Goal: Task Accomplishment & Management: Use online tool/utility

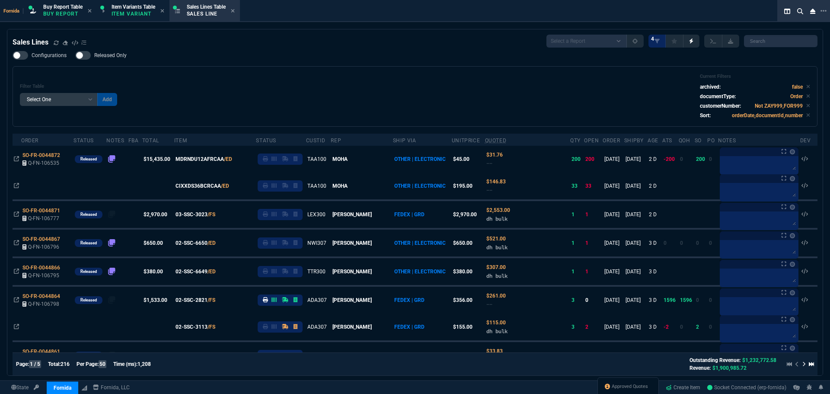
select select "1: BROV"
select select
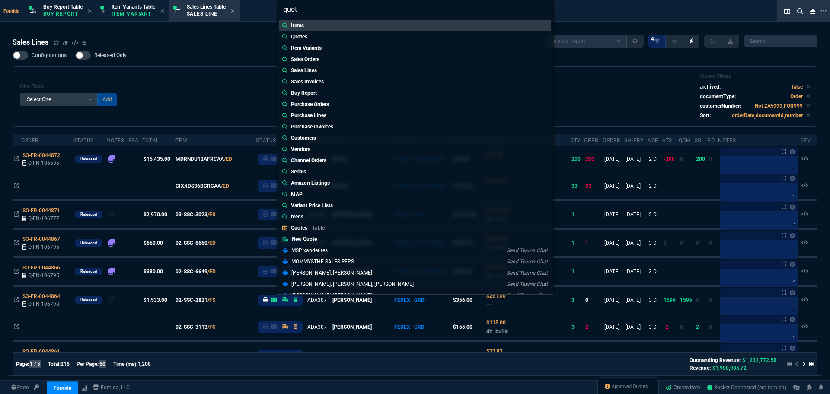
type input "quote"
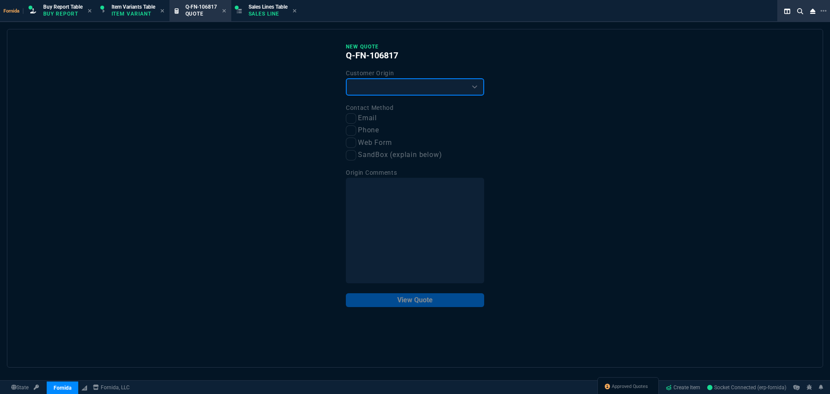
click at [371, 90] on select "Existing Customer Amazon Lead (first order) Website Lead (first order) Called (…" at bounding box center [415, 86] width 138 height 17
select select "existing"
click at [346, 79] on select "Existing Customer Amazon Lead (first order) Website Lead (first order) Called (…" at bounding box center [415, 86] width 138 height 17
click at [350, 115] on input "Email" at bounding box center [351, 118] width 10 height 10
checkbox input "true"
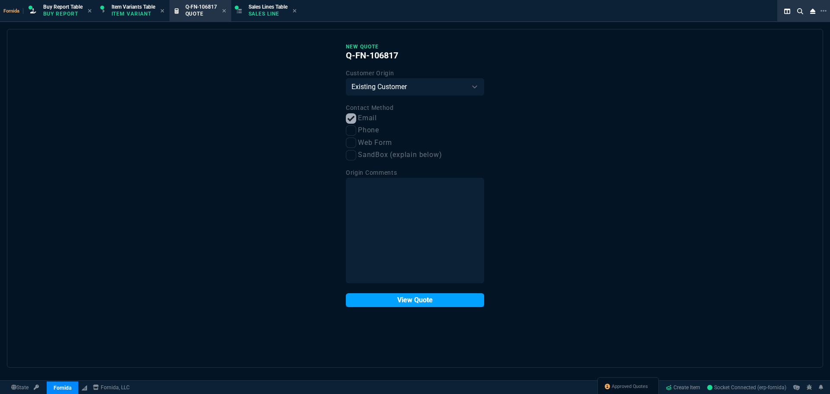
click at [391, 294] on button "View Quote" at bounding box center [415, 300] width 138 height 14
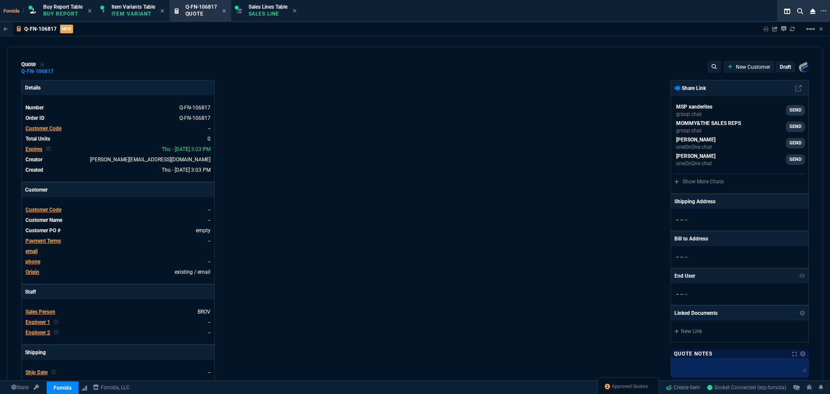
click at [52, 209] on span "Customer Code" at bounding box center [44, 210] width 36 height 6
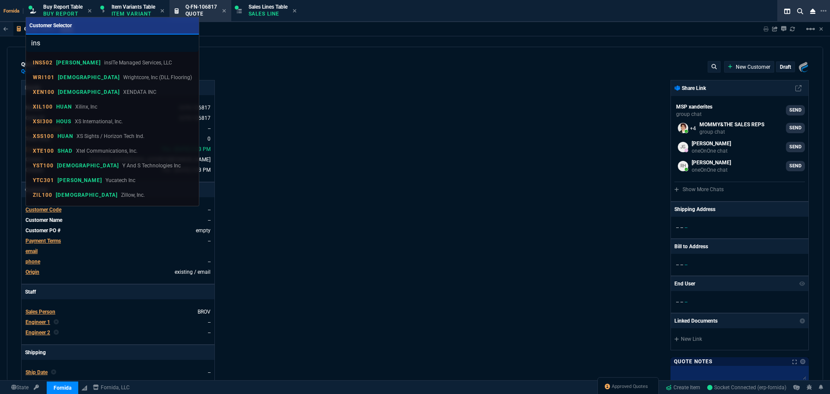
click at [50, 45] on input "ins" at bounding box center [112, 43] width 173 height 17
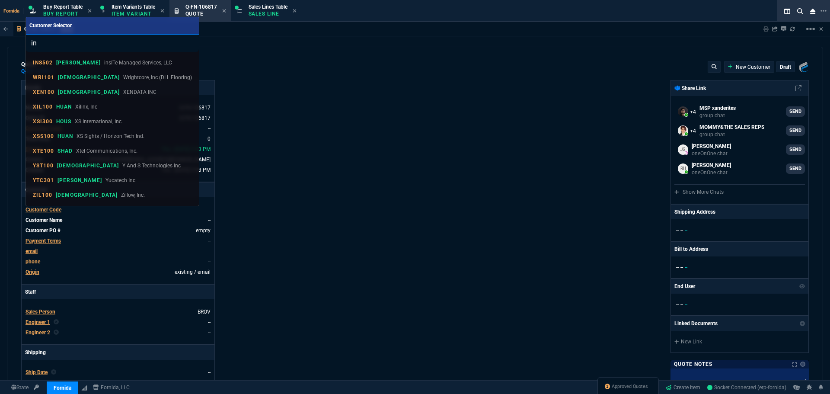
type input "i"
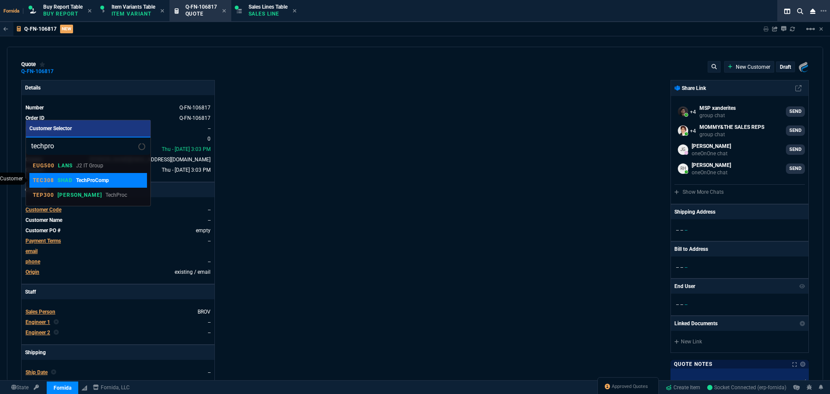
type input "techpro"
click at [89, 175] on link "TEC308 SHAD TechProComp" at bounding box center [88, 180] width 118 height 15
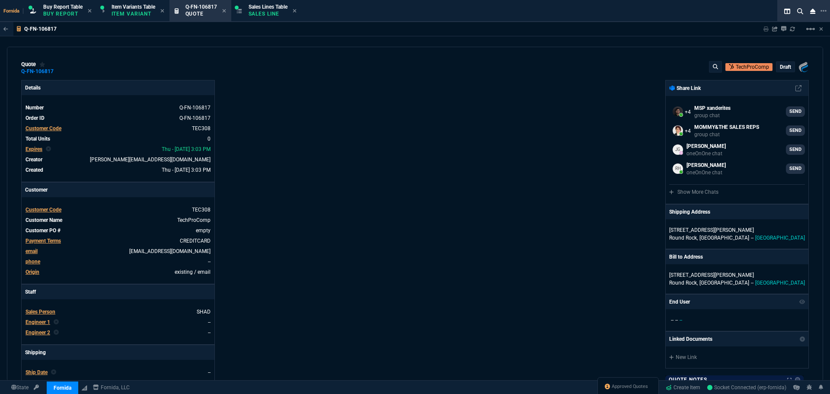
scroll to position [130, 0]
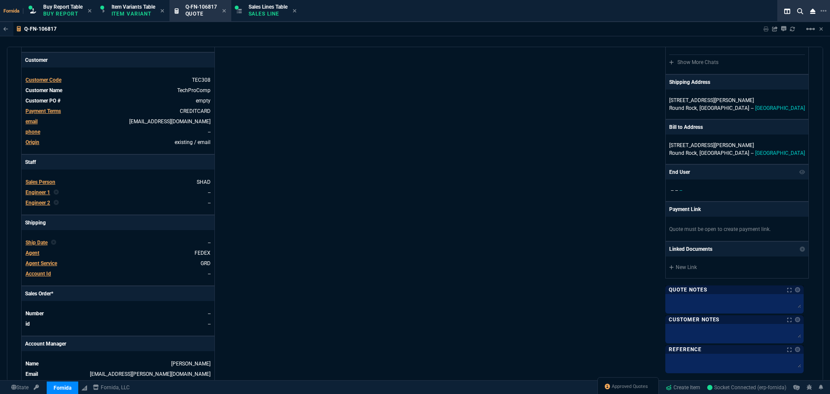
click at [44, 193] on span "Engineer 1" at bounding box center [38, 192] width 25 height 6
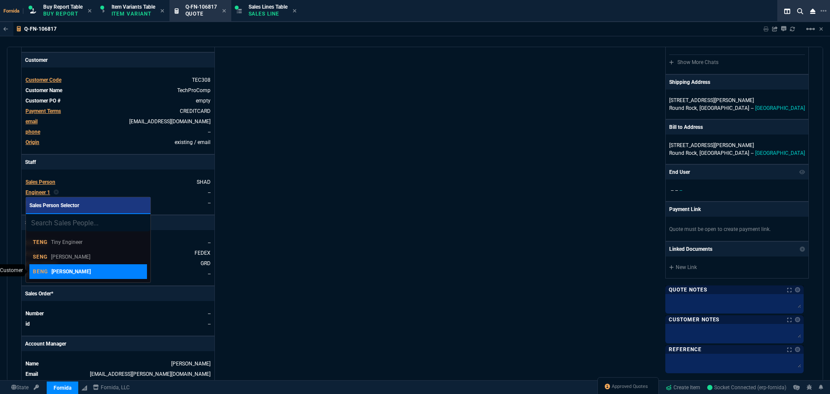
click at [87, 272] on div "BENG [PERSON_NAME]" at bounding box center [88, 272] width 111 height 8
click at [265, 261] on div "Details Number Q-FN-106817 Order ID Q-FN-106817 Customer Code TEC308 Total Unit…" at bounding box center [218, 173] width 394 height 446
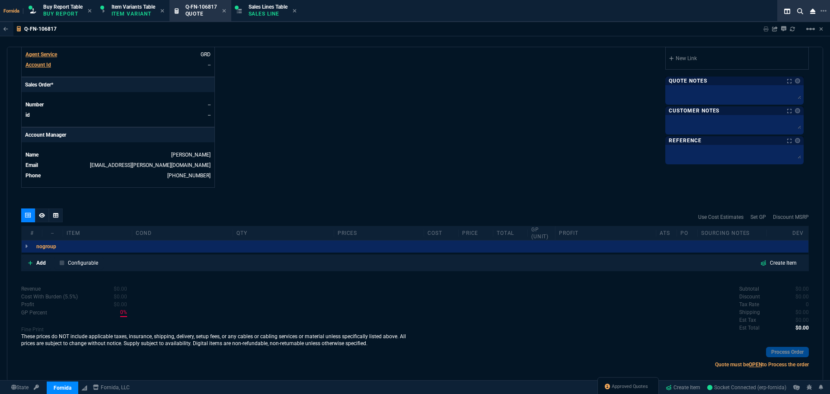
scroll to position [349, 0]
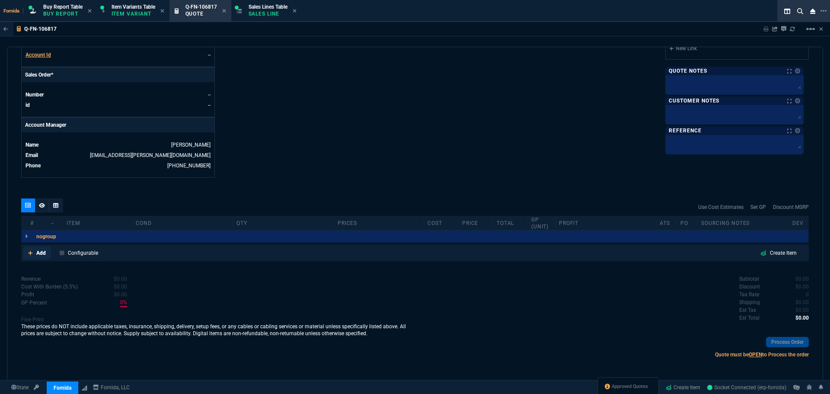
click at [29, 257] on link "Add" at bounding box center [37, 252] width 28 height 13
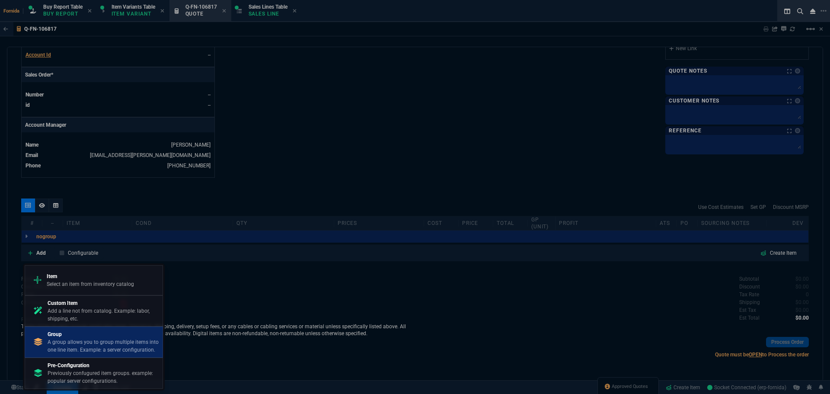
click at [86, 339] on p "A group allows you to group multiple items into one line item. Example: a serve…" at bounding box center [104, 346] width 112 height 16
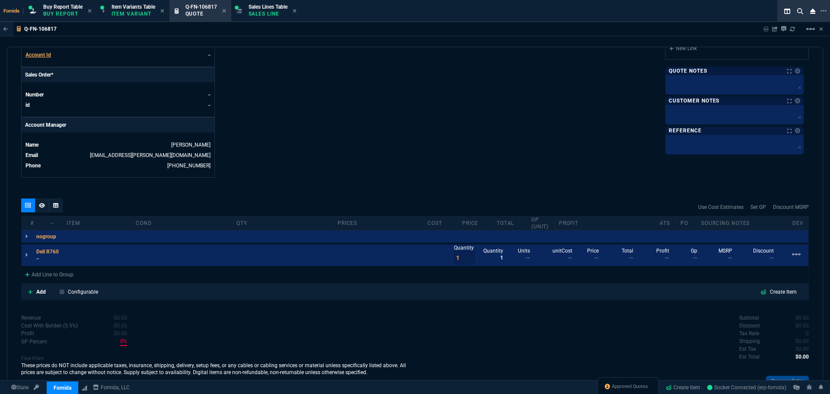
click at [46, 262] on p "--" at bounding box center [50, 258] width 28 height 7
click at [64, 277] on div "Add Line to Group" at bounding box center [49, 274] width 55 height 16
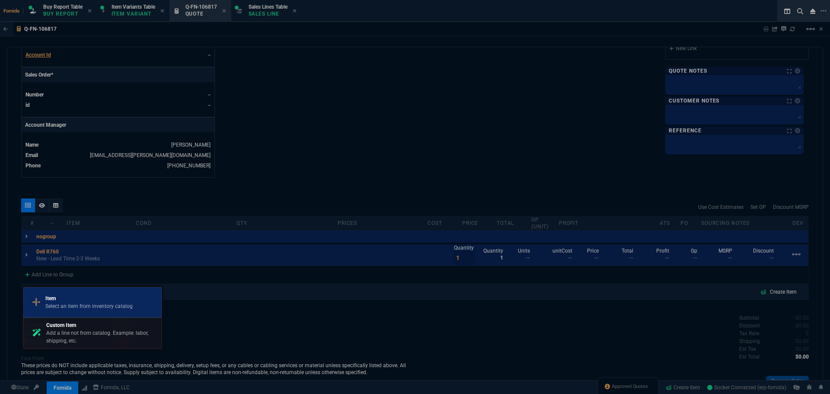
click at [77, 296] on p "Item" at bounding box center [88, 298] width 87 height 8
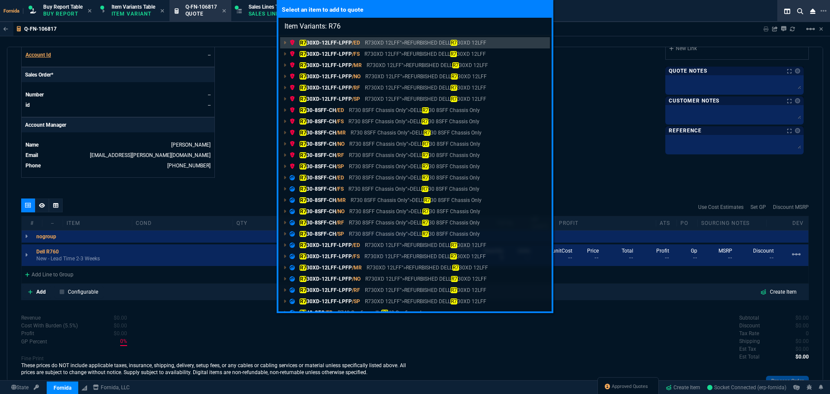
type input "Item Variants: R760"
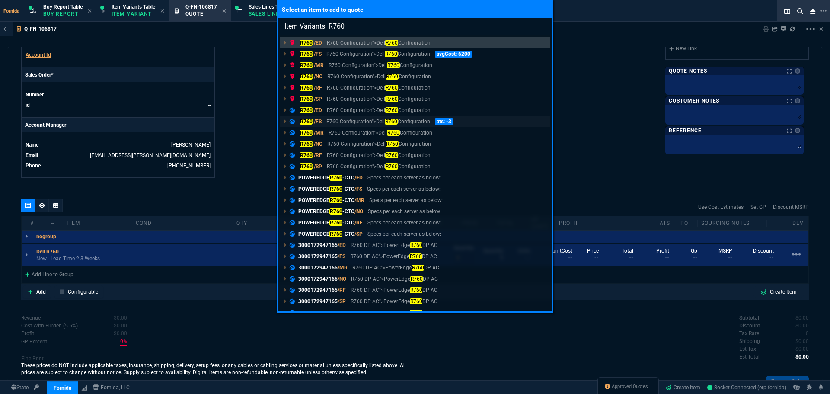
click at [322, 123] on span "/FS" at bounding box center [318, 121] width 8 height 6
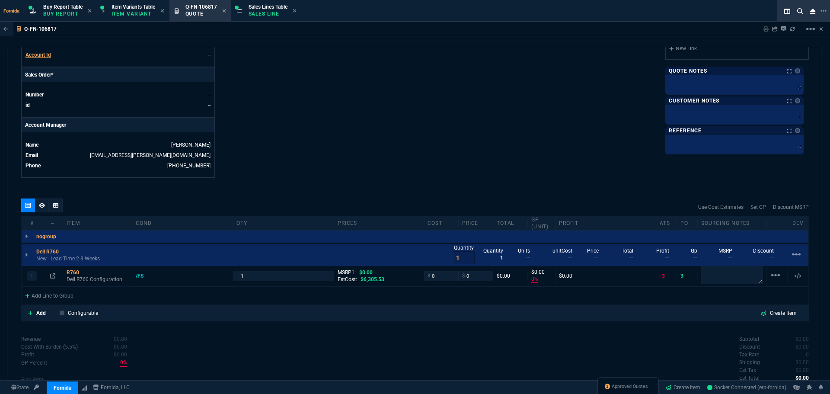
type input "0"
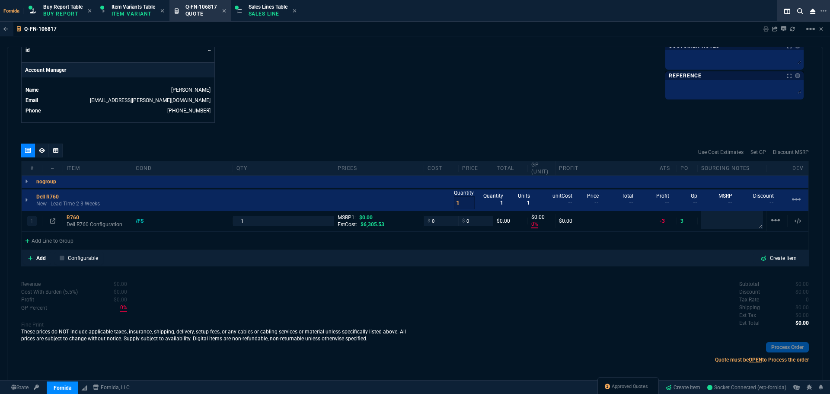
scroll to position [409, 0]
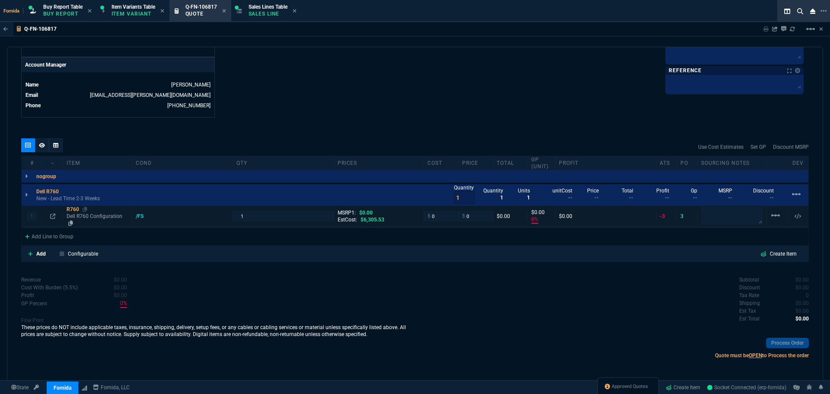
click at [80, 214] on p "Dell R760 Configuration" at bounding box center [98, 220] width 62 height 14
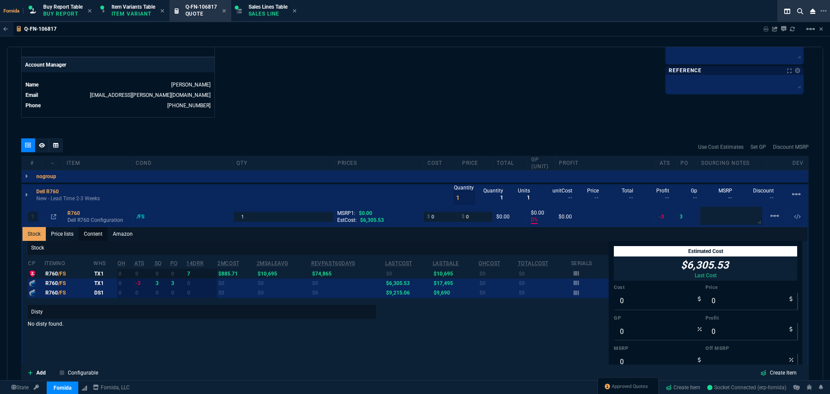
click at [95, 228] on link "Content" at bounding box center [93, 234] width 29 height 14
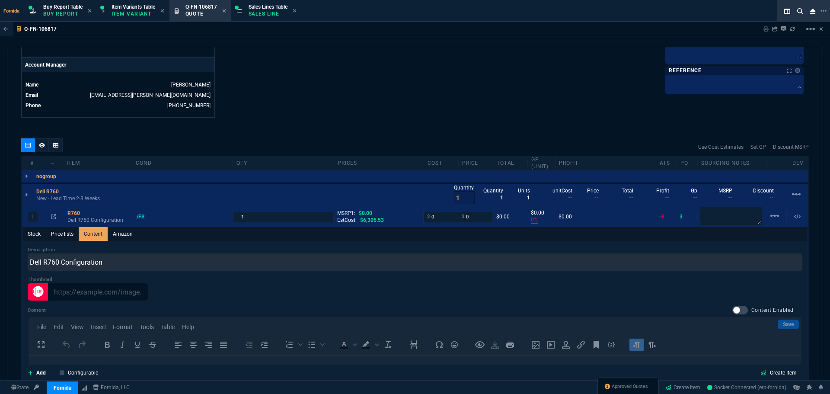
scroll to position [0, 0]
click at [751, 312] on span "Content Enabled" at bounding box center [772, 310] width 42 height 7
checkbox input "true"
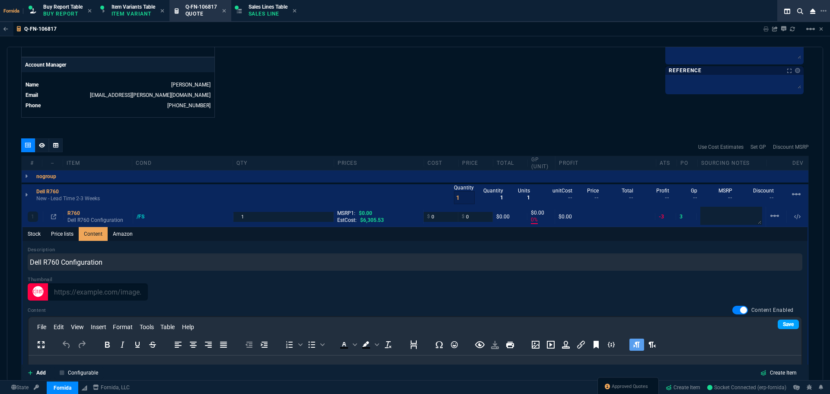
click at [778, 323] on link "Save" at bounding box center [788, 325] width 21 height 10
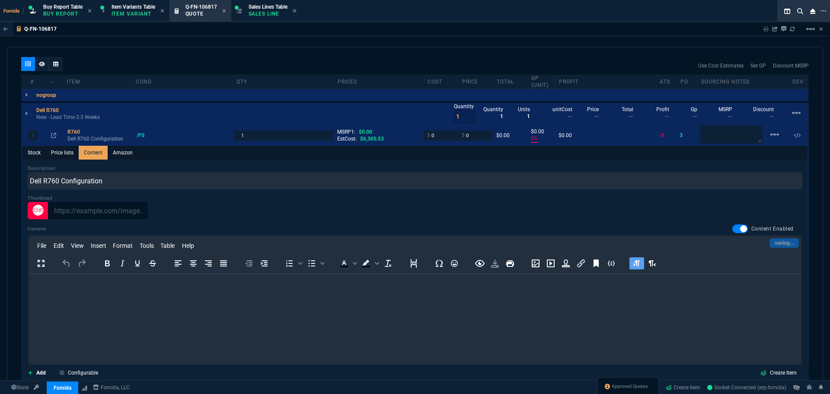
scroll to position [538, 0]
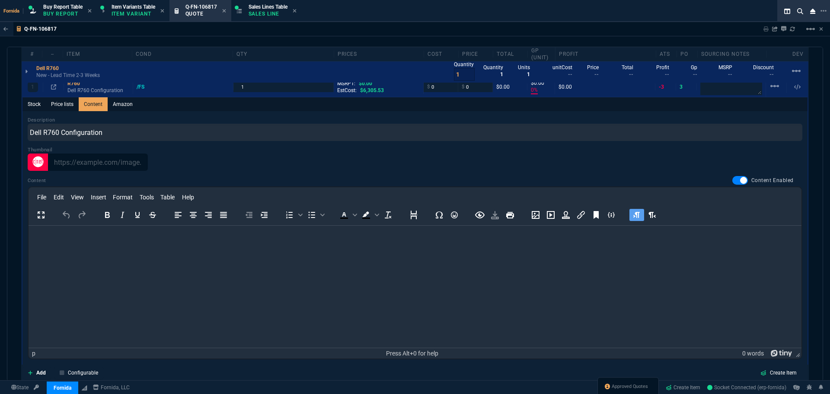
click at [606, 249] on html at bounding box center [415, 237] width 773 height 23
click at [778, 195] on link "Save" at bounding box center [788, 195] width 21 height 10
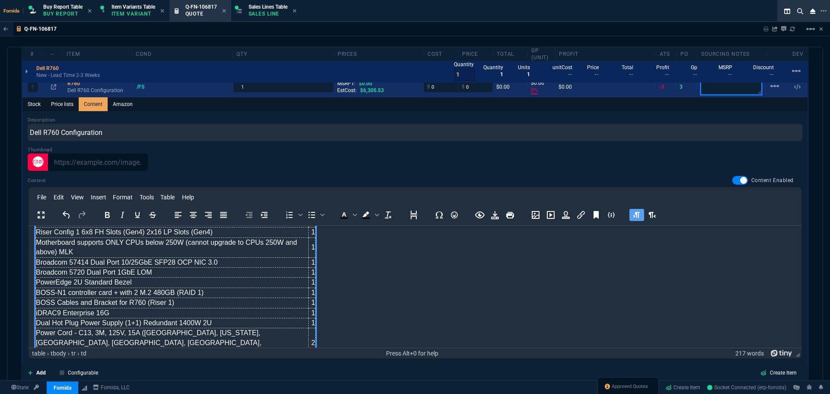
click at [716, 95] on p at bounding box center [731, 87] width 62 height 20
paste textarea "Arrow Quote#: SWS16146389-V0"
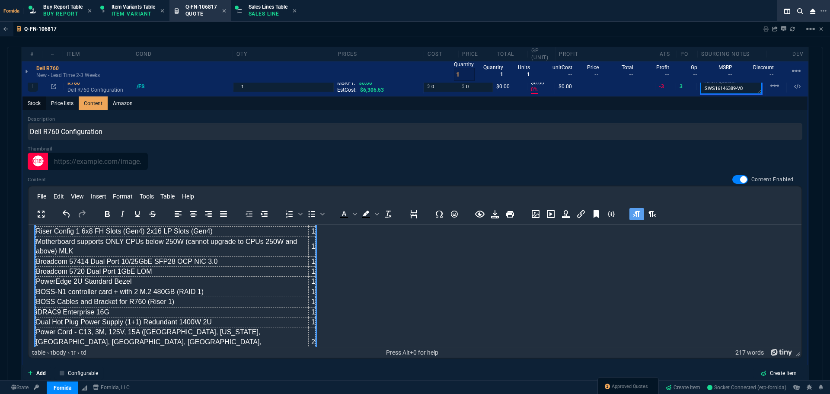
scroll to position [1, 0]
type textarea "Arrow Quote#: SWS16146389-V0"
click at [35, 106] on link "Stock" at bounding box center [33, 103] width 23 height 14
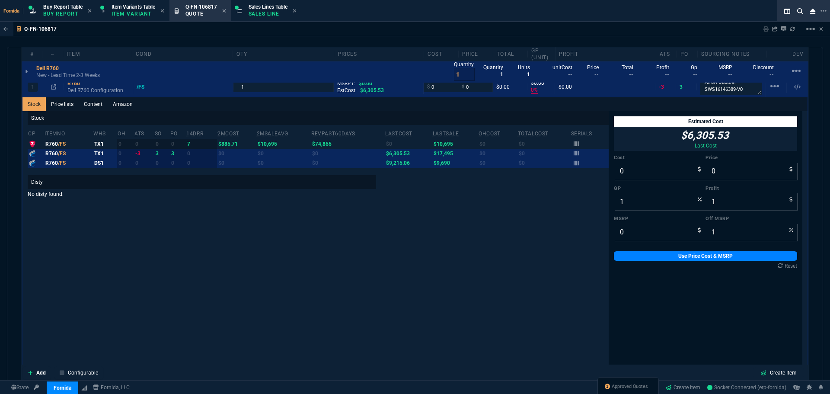
type input "0"
drag, startPoint x: 630, startPoint y: 167, endPoint x: 512, endPoint y: 199, distance: 123.1
click at [630, 167] on input "0" at bounding box center [660, 171] width 92 height 17
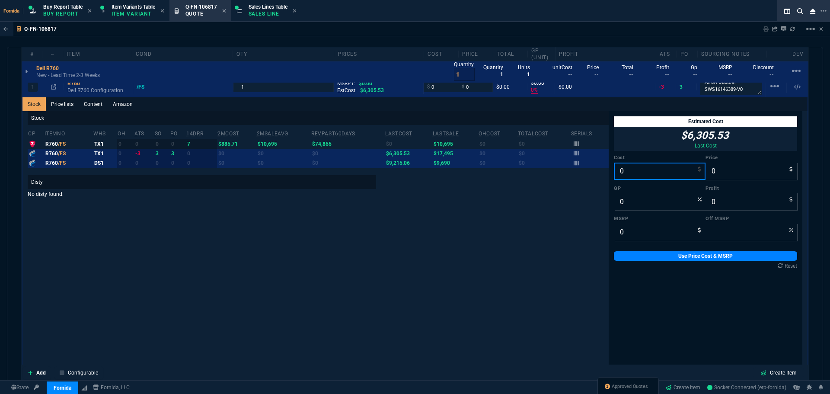
paste input "6419.09"
type input "6419.09"
click at [370, 243] on div "Stock cp ItemNo WHS OH ATS SO PO 14DRR 2MCost 2MSaleAvg RevPast60Days lastCost …" at bounding box center [318, 249] width 581 height 276
type input "-100"
type input "-6419"
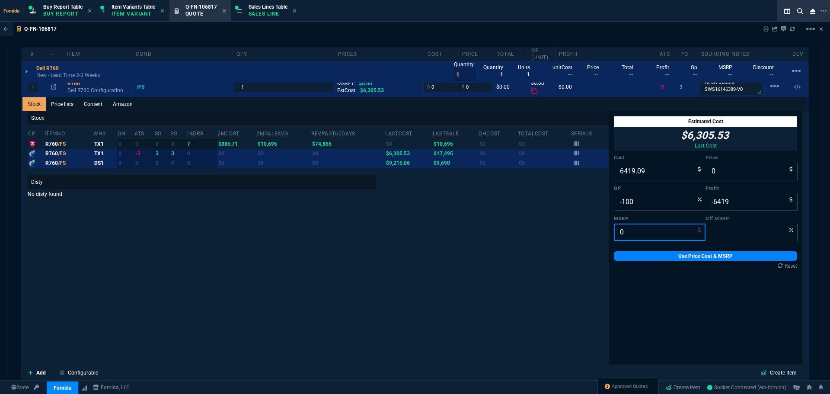
drag, startPoint x: 628, startPoint y: 235, endPoint x: 634, endPoint y: 249, distance: 15.1
click at [627, 235] on input "0" at bounding box center [660, 232] width 92 height 17
paste input "24916.52"
type input "24916.52"
type input "100"
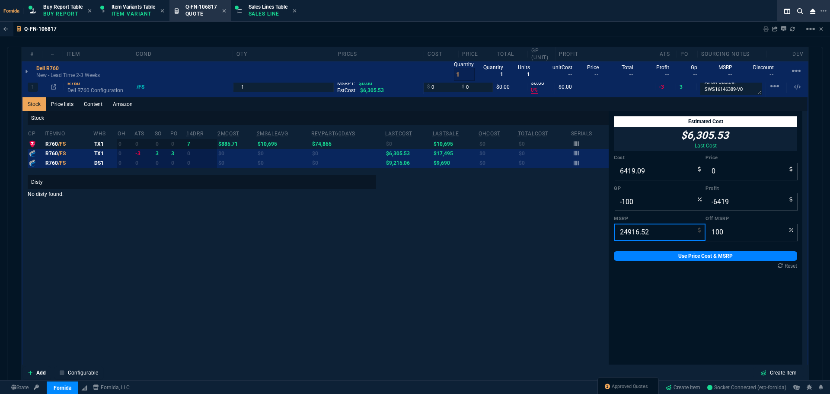
type input "24916.52"
click at [633, 249] on div "Estimated Cost $6,305.53 Last Cost Cost 6419.09 Price 0 GP -100 Profit -6419 MS…" at bounding box center [706, 192] width 194 height 163
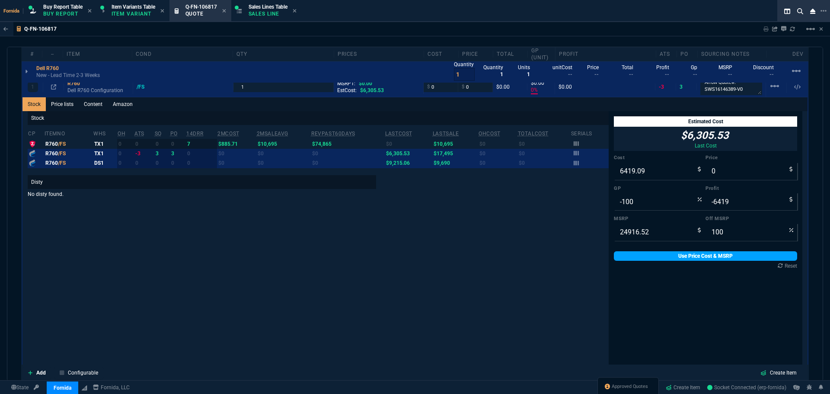
click at [624, 257] on link "Use Price Cost & MSRP" at bounding box center [705, 256] width 183 height 10
click at [492, 243] on div "Stock cp ItemNo WHS OH ATS SO PO 14DRR 2MCost 2MSaleAvg RevPast60Days lastCost …" at bounding box center [318, 249] width 581 height 276
type input "6419.09"
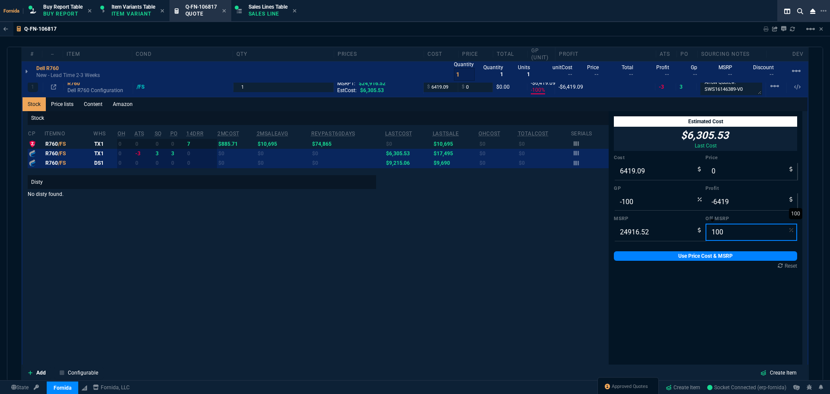
click at [714, 231] on input "100" at bounding box center [752, 232] width 92 height 17
type input "1000"
type input "-224248.68000000002"
type input "103"
type input "-230668"
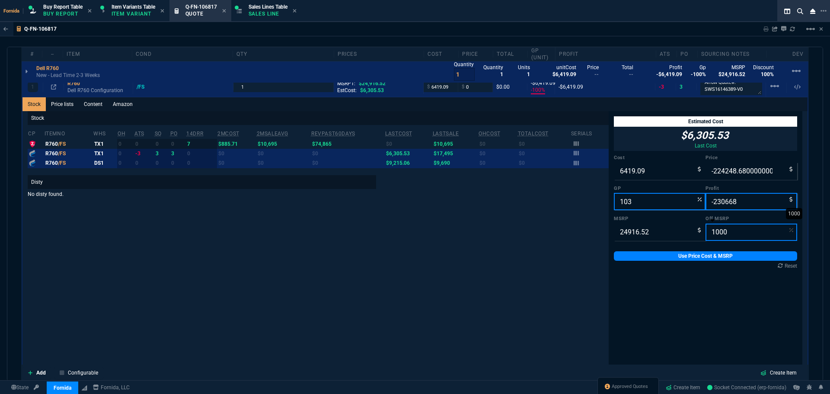
click at [720, 232] on input "1000" at bounding box center [752, 232] width 92 height 17
type input "72"
type input "6976.625599999999"
type input "8"
type input "558"
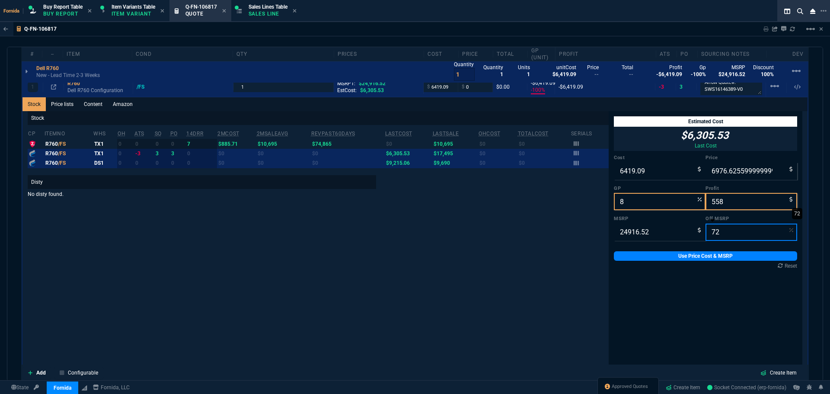
click at [720, 232] on input "72" at bounding box center [752, 232] width 92 height 17
type input "6"
type input "23421.5288"
type input "68"
type input "7973.286399999997"
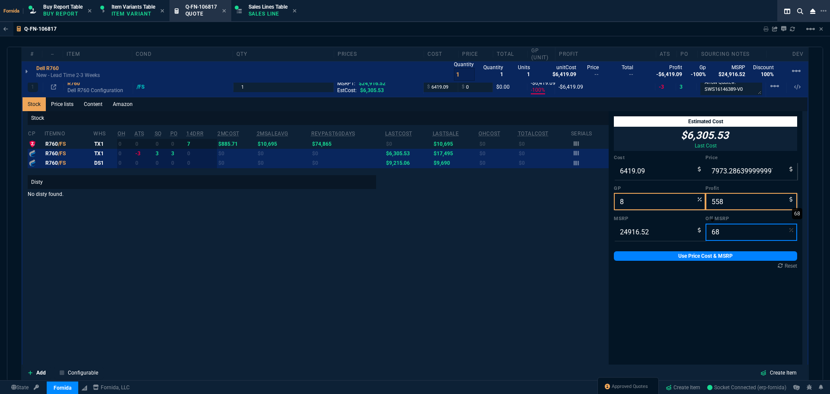
type input "19"
type input "1554"
type input "6"
type input "23421.5288"
type input "73"
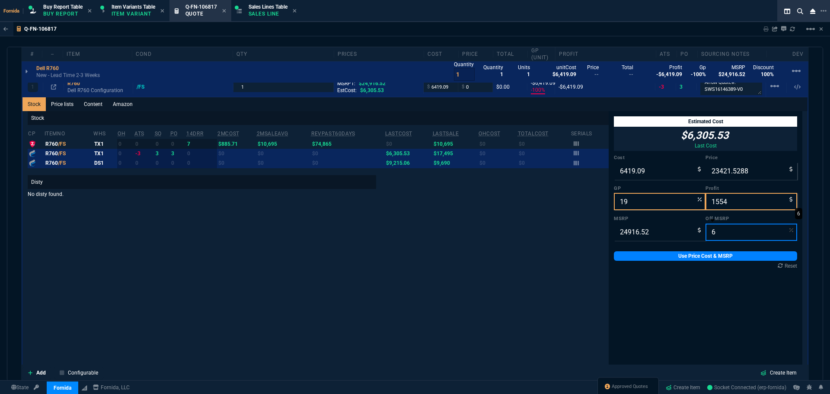
type input "17002"
type input "67"
type input "8222.4516"
type input "22"
type input "1803"
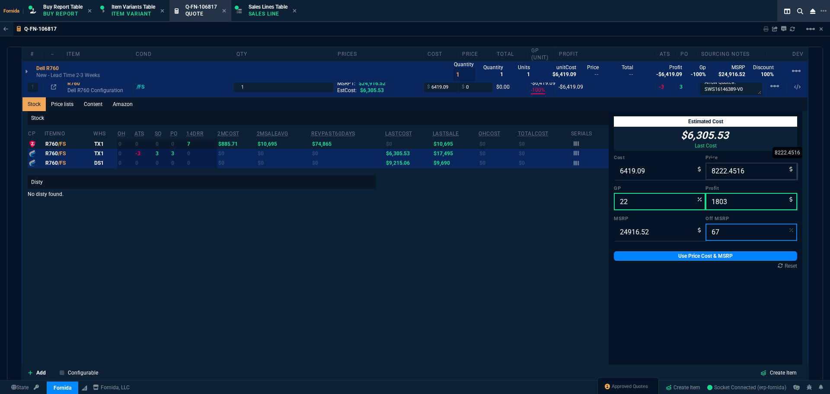
type input "67"
click at [713, 175] on input "8222.4516" at bounding box center [752, 171] width 92 height 17
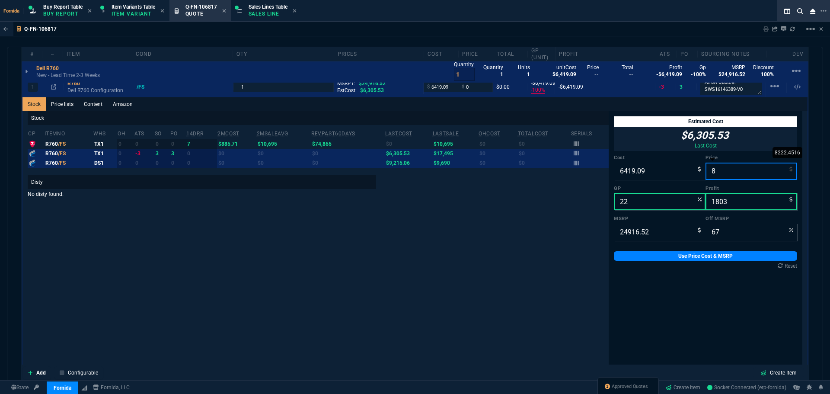
type input "81"
type input "-7825"
type input "-6338"
type input "819"
type input "100"
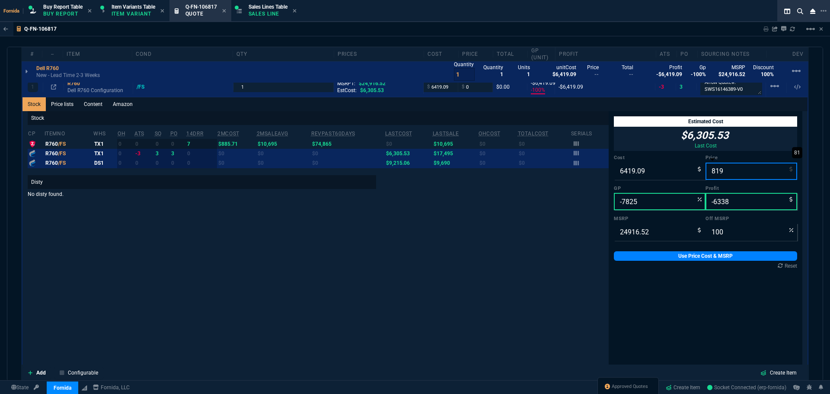
type input "8195"
type input "22"
type input "1776"
type input "67"
type input "8195"
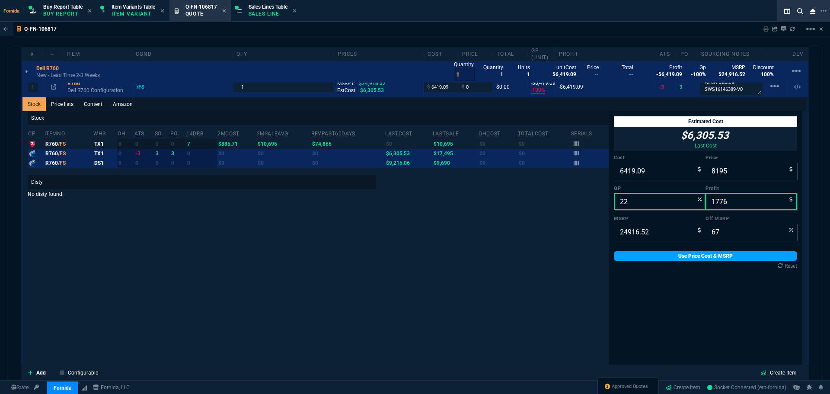
click at [664, 257] on link "Use Price Cost & MSRP" at bounding box center [705, 256] width 183 height 10
type input "8195"
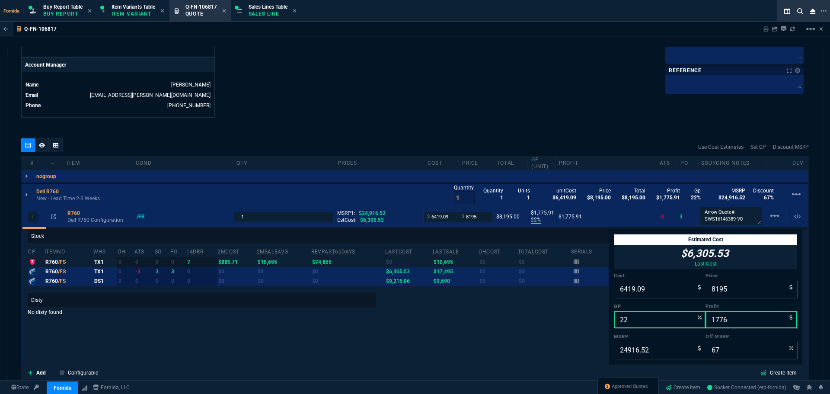
scroll to position [15, 0]
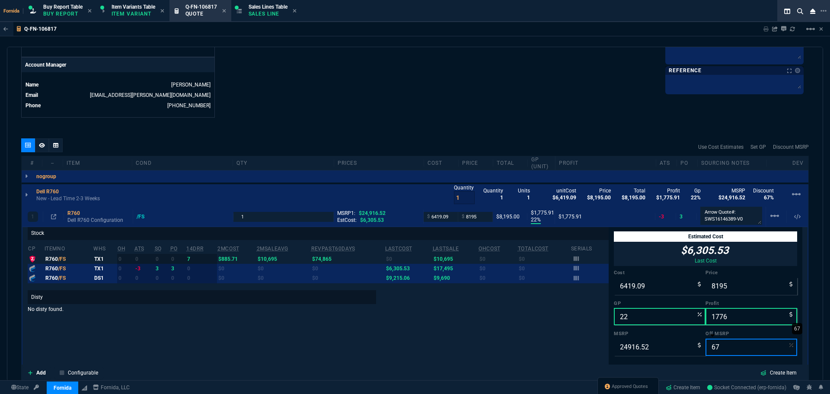
click at [715, 349] on input "67" at bounding box center [752, 347] width 92 height 17
click at [717, 347] on input "67" at bounding box center [752, 347] width 92 height 17
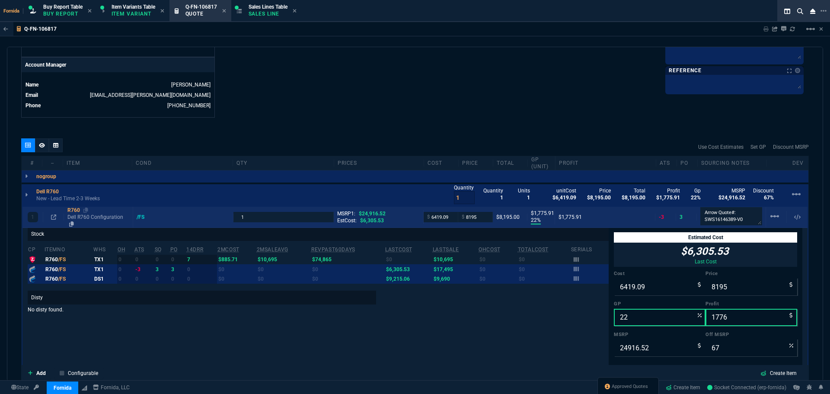
click at [75, 215] on p "Dell R760 Configuration" at bounding box center [98, 221] width 62 height 14
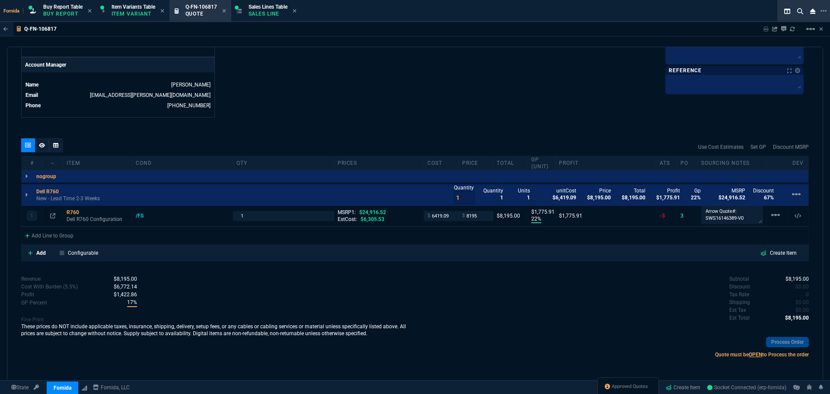
scroll to position [0, 0]
click at [42, 146] on icon at bounding box center [42, 145] width 6 height 5
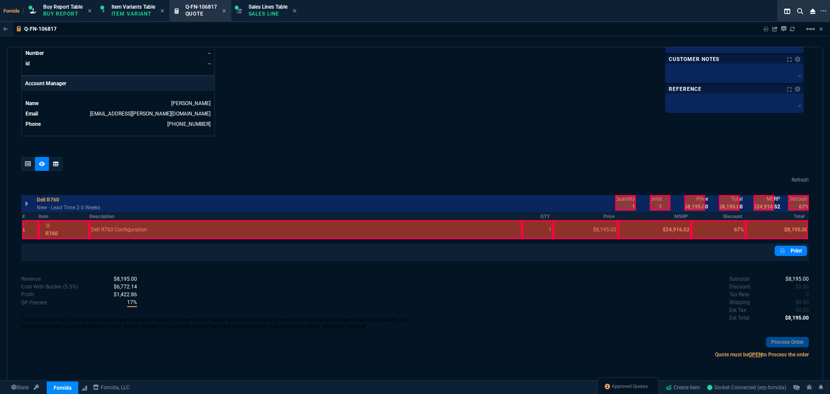
click at [628, 205] on div at bounding box center [625, 203] width 21 height 16
click at [684, 203] on div "Quantity 1 Units 1 unitCost $6,419.09 Price $8,195.00 Total $8,195.00 Profit $1…" at bounding box center [708, 202] width 202 height 19
click at [706, 201] on div "Quantity 1 Units 1 unitCost $6,419.09 Price $8,195.00 Total $8,195.00 Profit $1…" at bounding box center [708, 202] width 202 height 19
click at [741, 201] on div "Quantity 1 Units 1 unitCost $6,419.09 Price $8,195.00 Total $8,195.00 Profit $1…" at bounding box center [708, 202] width 202 height 19
click at [773, 205] on p "$24,916.52" at bounding box center [767, 207] width 27 height 8
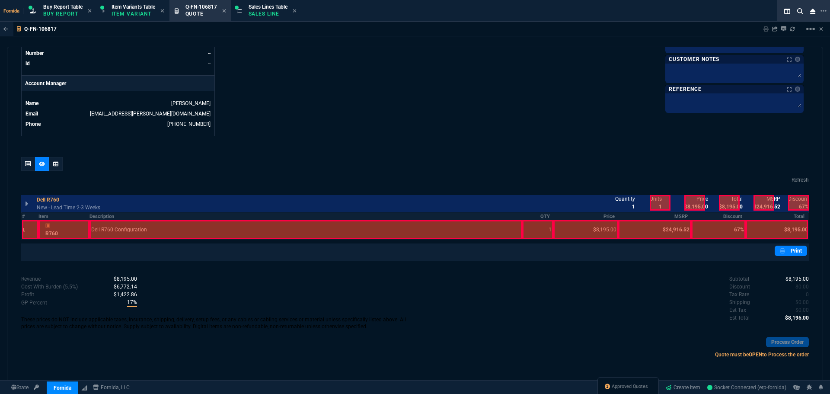
click at [796, 204] on div at bounding box center [798, 203] width 21 height 16
drag, startPoint x: 762, startPoint y: 204, endPoint x: 729, endPoint y: 205, distance: 33.3
click at [761, 204] on div at bounding box center [764, 203] width 21 height 16
drag, startPoint x: 729, startPoint y: 205, endPoint x: 690, endPoint y: 205, distance: 38.9
click at [726, 205] on div at bounding box center [729, 203] width 21 height 16
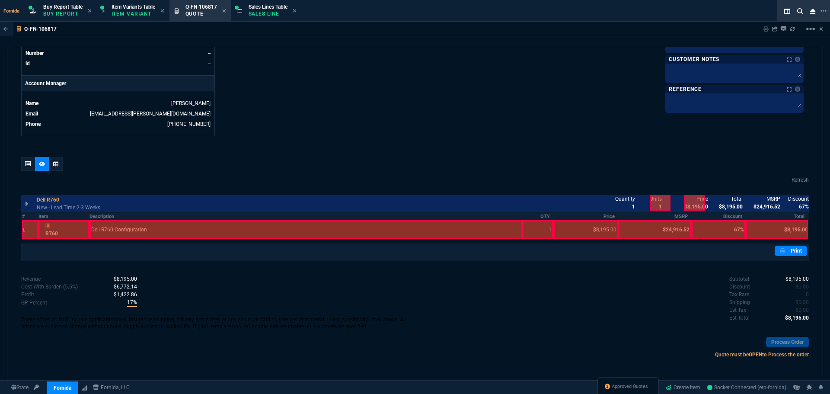
click at [689, 205] on div at bounding box center [694, 203] width 21 height 16
drag, startPoint x: 27, startPoint y: 163, endPoint x: 12, endPoint y: 163, distance: 15.1
click at [26, 163] on icon at bounding box center [28, 163] width 6 height 5
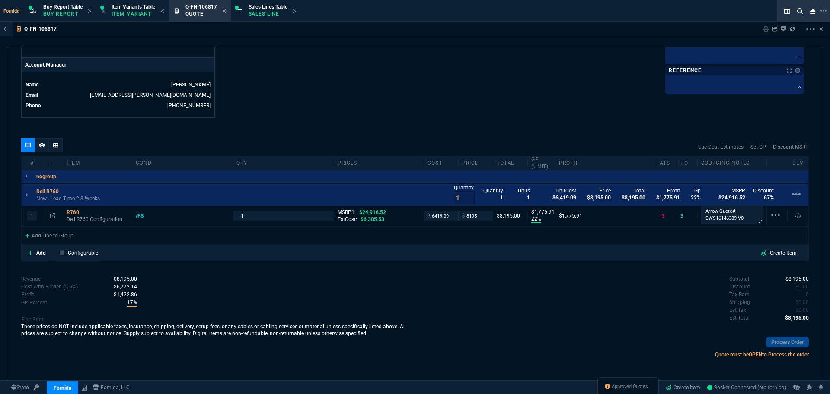
type input "22"
type input "1776"
type input "67"
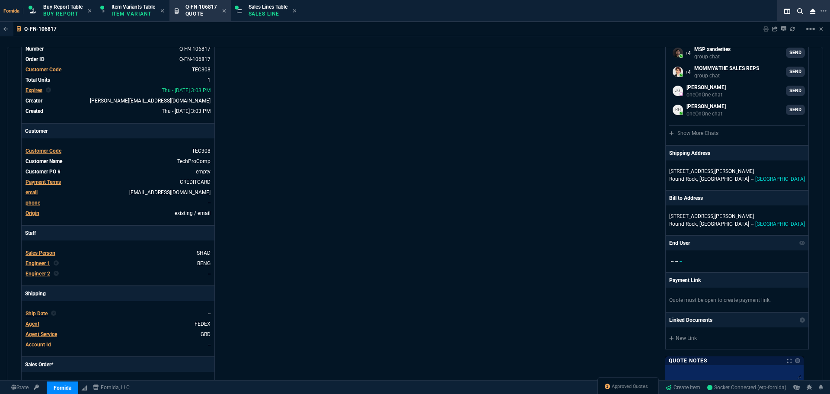
scroll to position [0, 0]
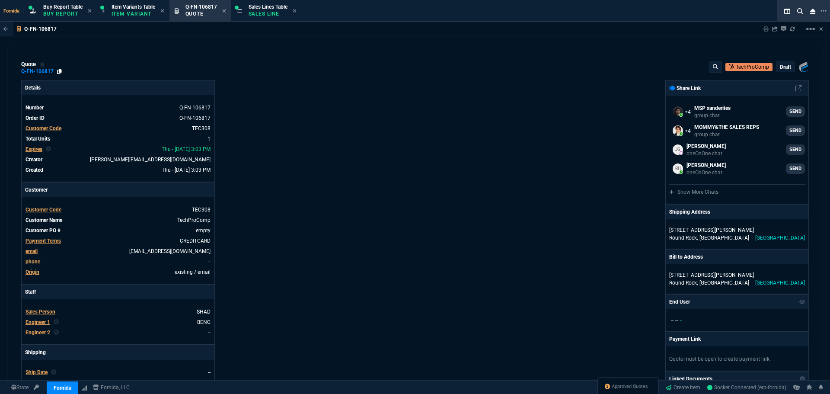
click at [61, 72] on icon at bounding box center [59, 71] width 5 height 5
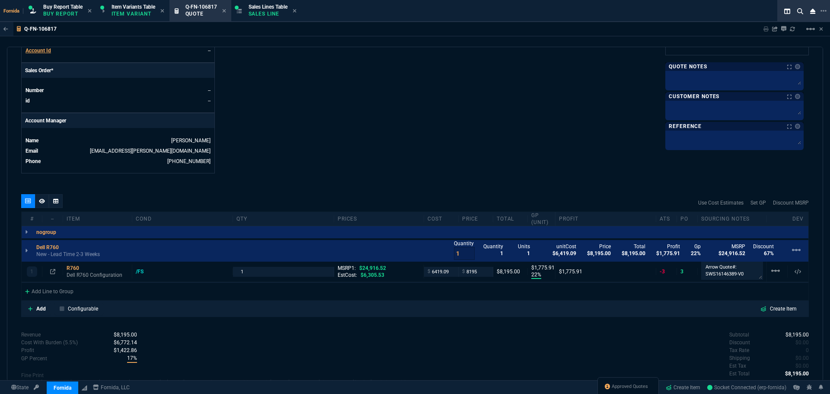
scroll to position [409, 0]
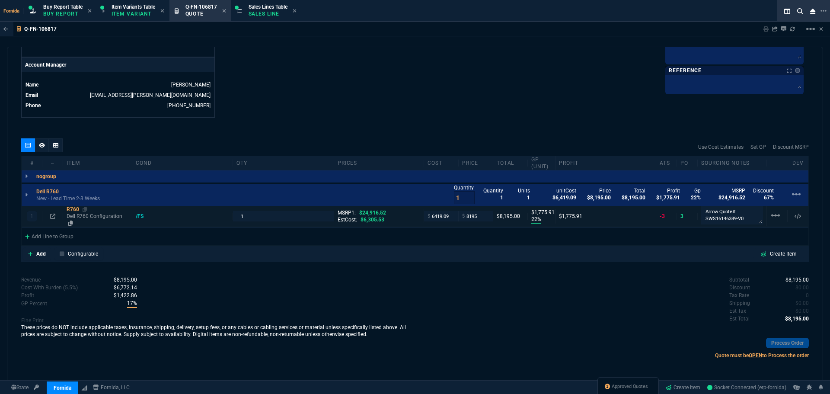
click at [79, 220] on p "Dell R760 Configuration" at bounding box center [98, 220] width 62 height 14
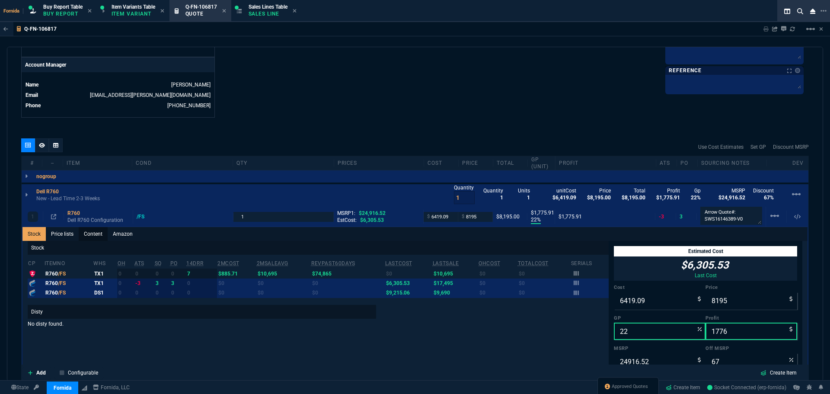
click at [83, 241] on div "Stock Price lists Content Amazon Stock cp ItemNo WHS OH ATS SO PO 14DRR 2MCost …" at bounding box center [414, 372] width 785 height 290
click at [89, 236] on link "Content" at bounding box center [93, 234] width 29 height 14
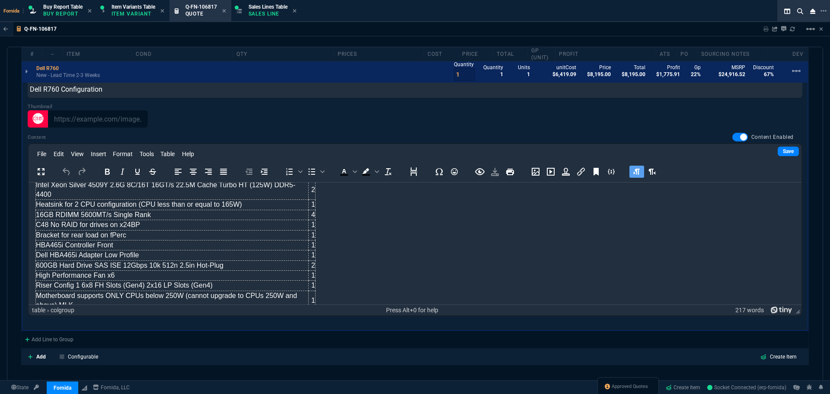
scroll to position [35, 0]
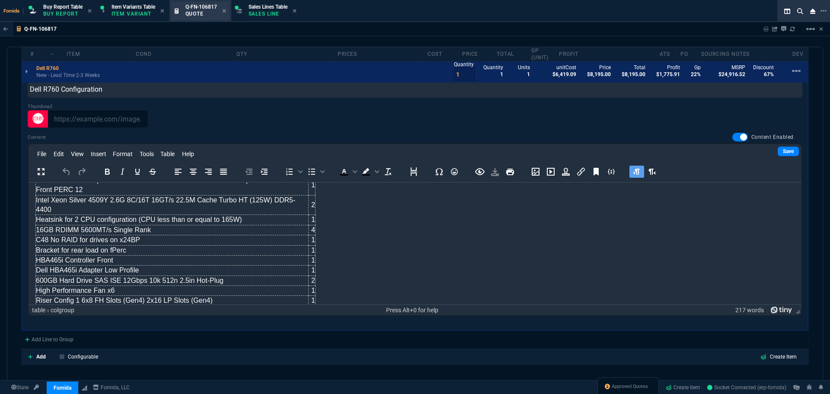
click at [271, 12] on p "Sales Line" at bounding box center [268, 13] width 39 height 7
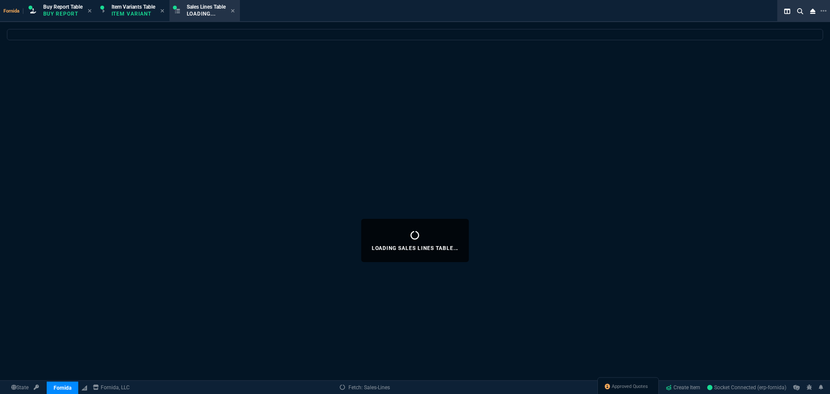
select select
